Goal: Book appointment/travel/reservation

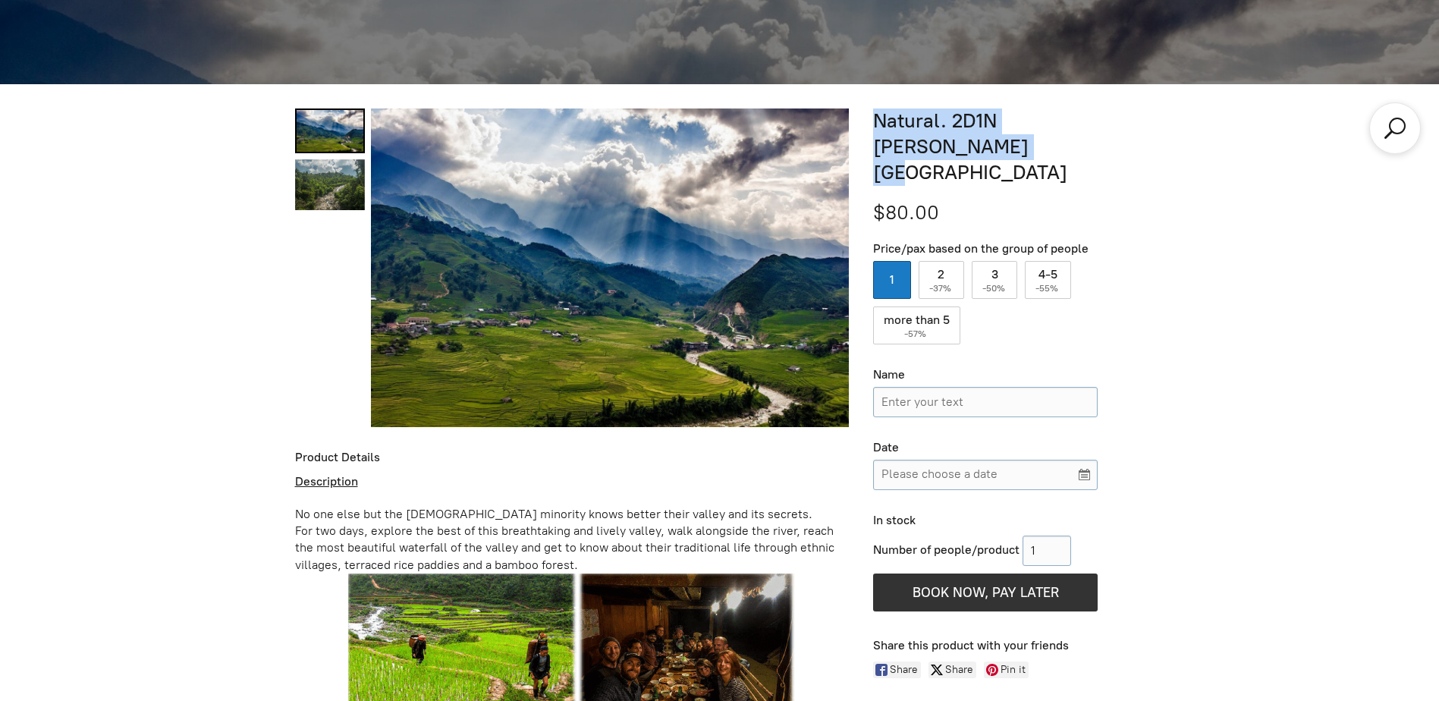
scroll to position [628, 0]
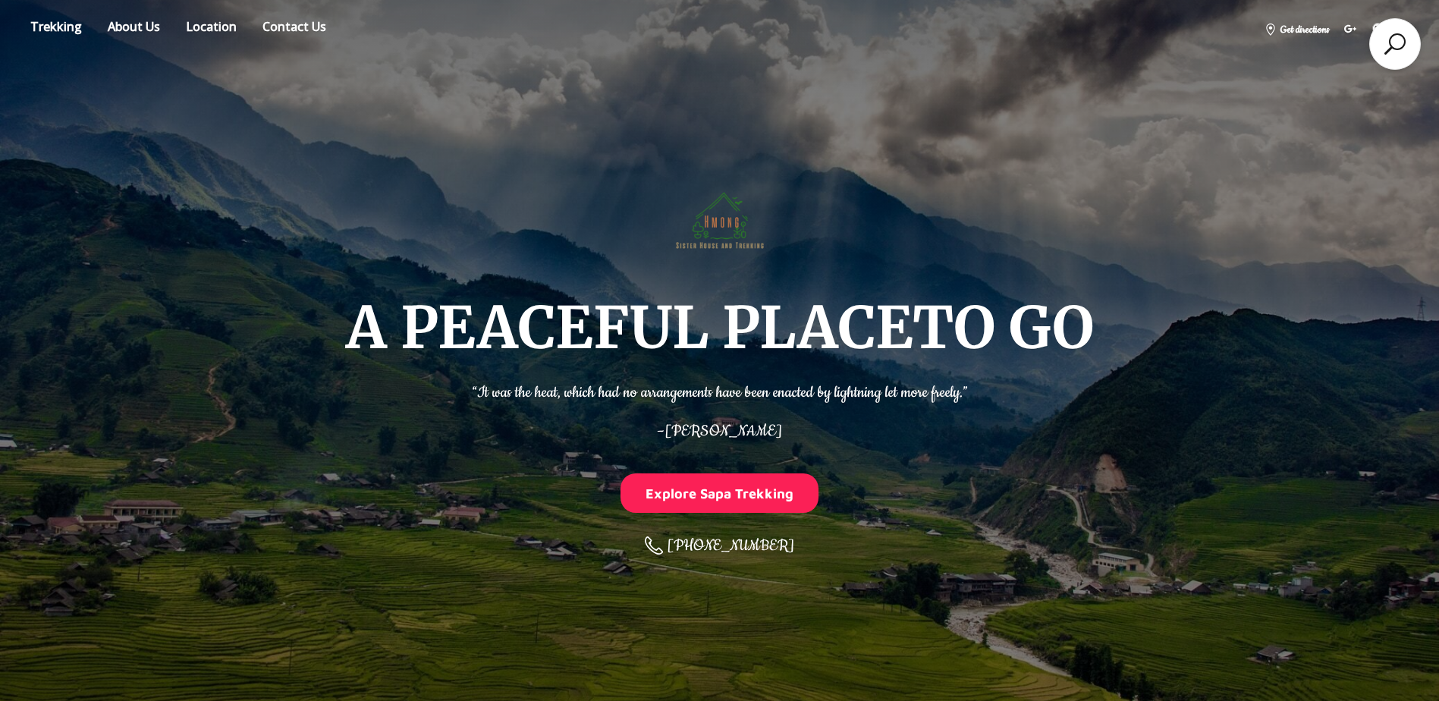
drag, startPoint x: 992, startPoint y: 410, endPoint x: 953, endPoint y: 140, distance: 273.7
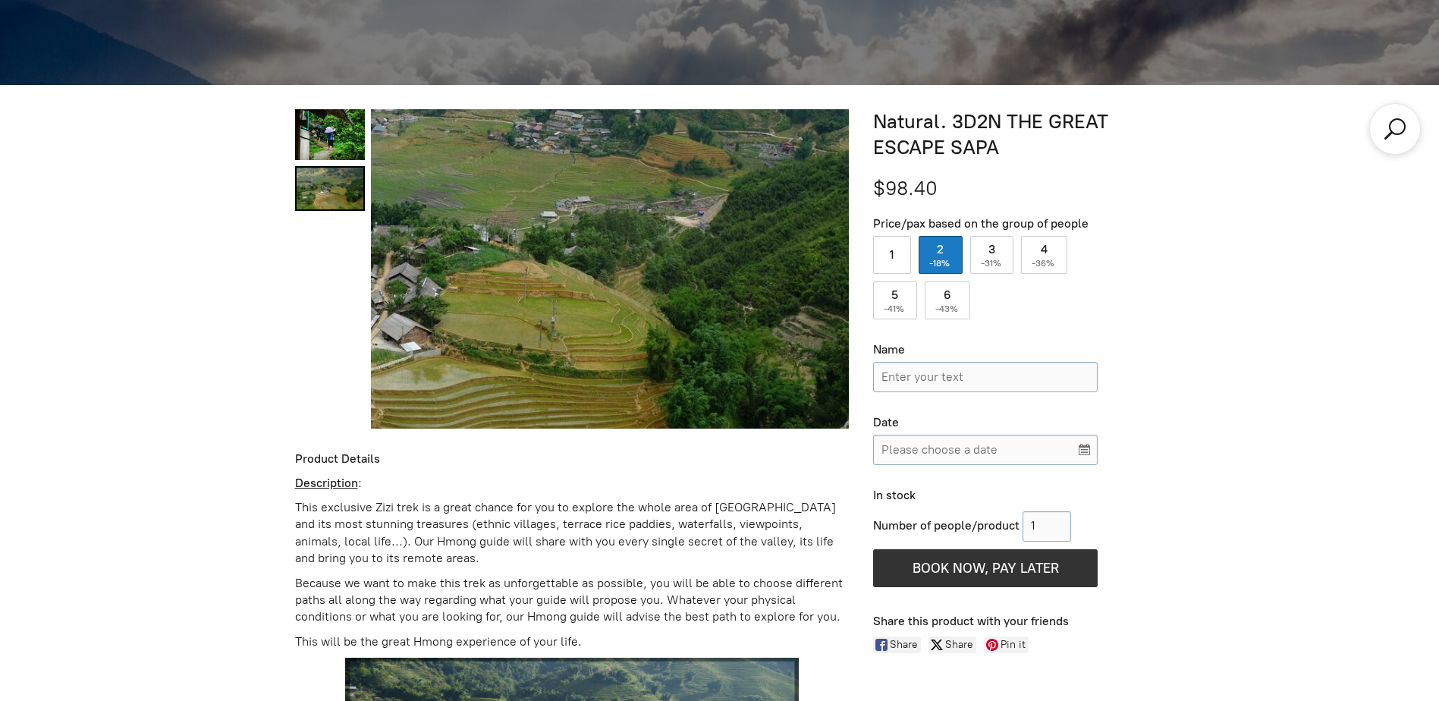
scroll to position [531, 0]
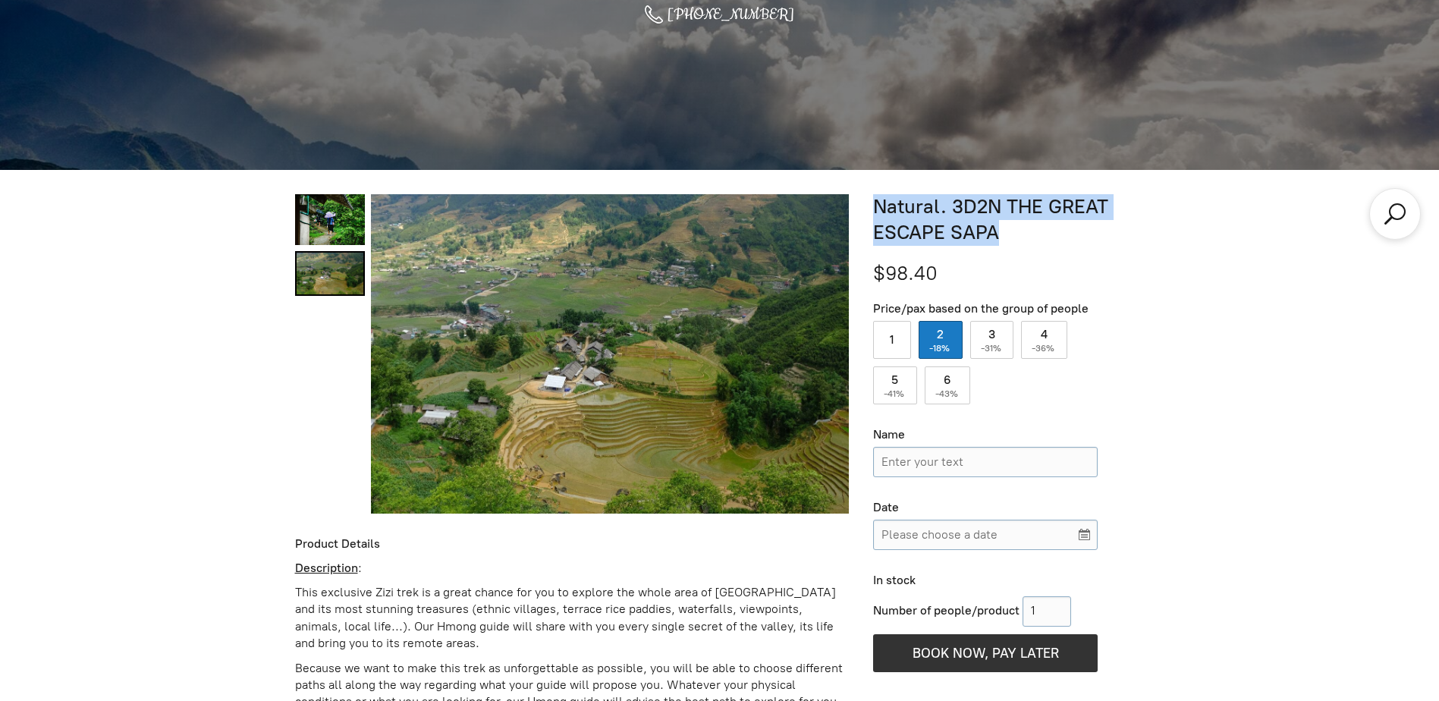
drag, startPoint x: 874, startPoint y: 201, endPoint x: 1002, endPoint y: 234, distance: 132.3
click at [1002, 234] on h1 "Natural. 3D2N THE GREAT ESCAPE SAPA" at bounding box center [1008, 220] width 271 height 52
copy h1 "Natural. 3D2N THE GREAT ESCAPE SAPA"
